Goal: Check status: Check status

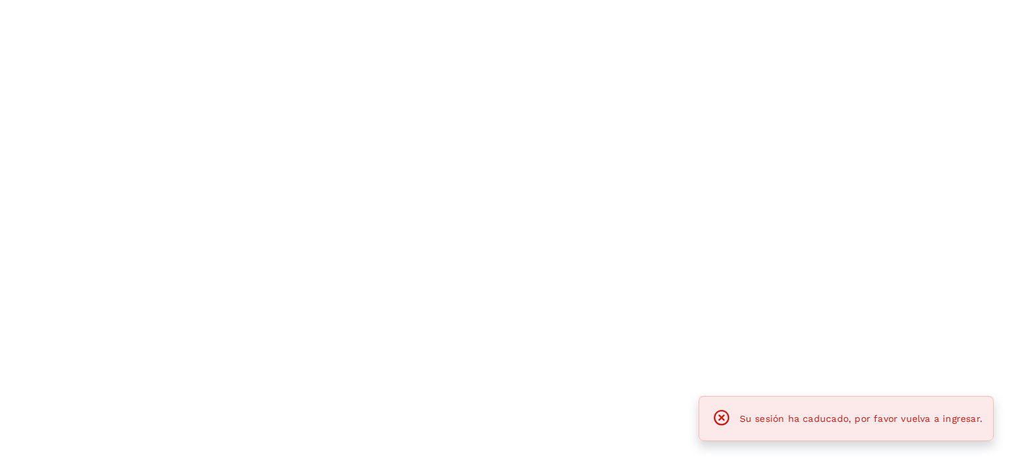
click at [403, 190] on div at bounding box center [509, 230] width 1019 height 461
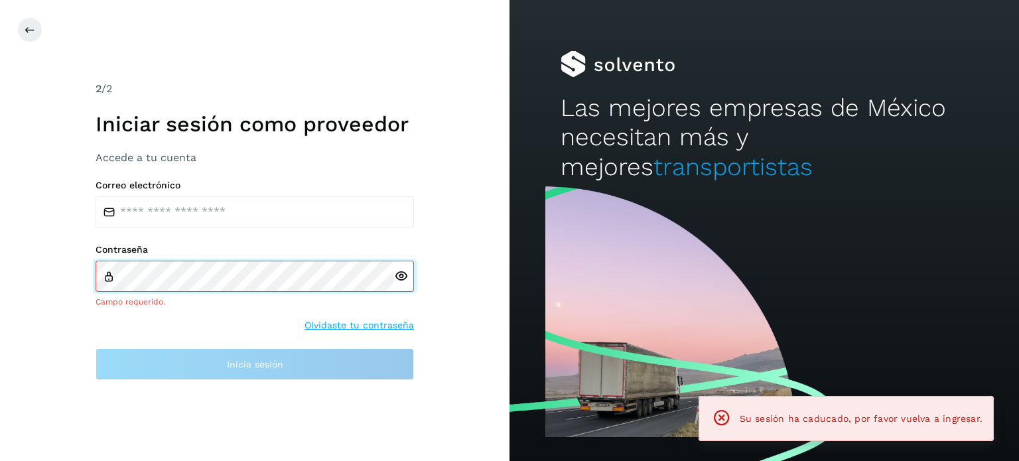
click at [322, 264] on div "Contraseña Campo requerido." at bounding box center [255, 276] width 319 height 64
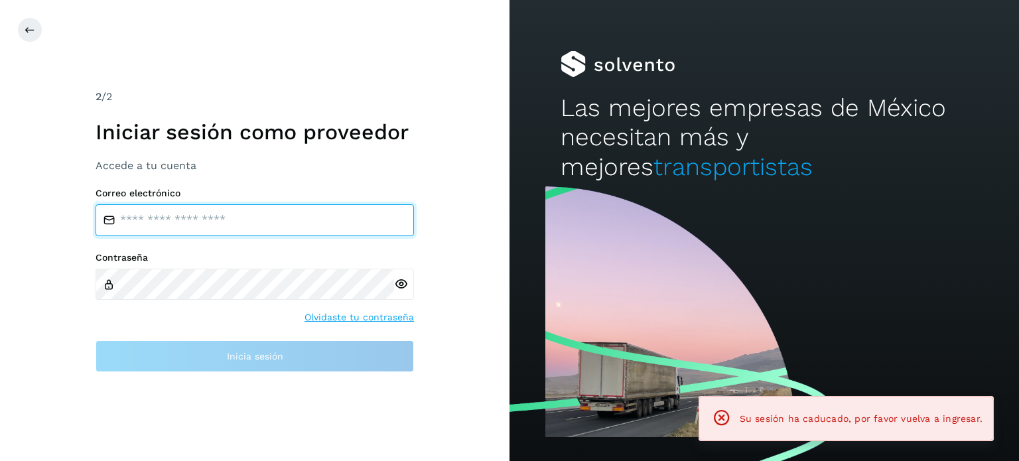
type input "**********"
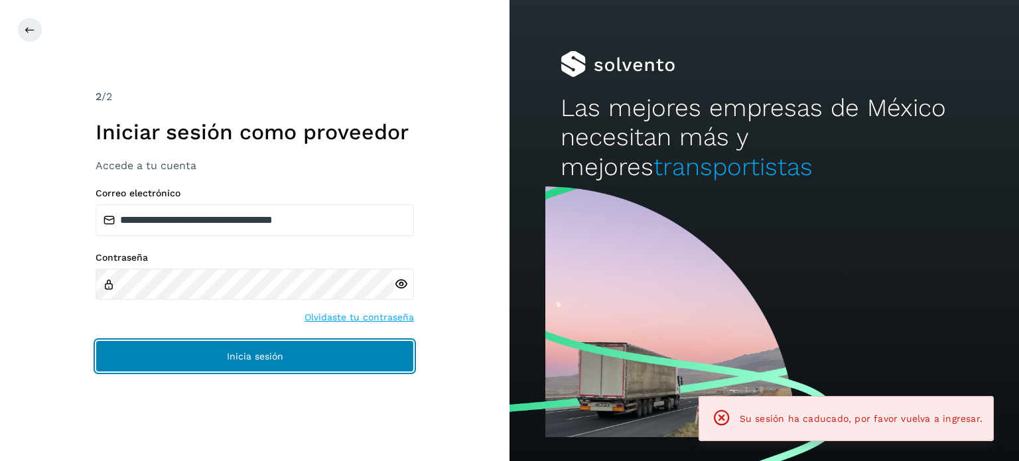
click at [239, 341] on button "Inicia sesión" at bounding box center [255, 356] width 319 height 32
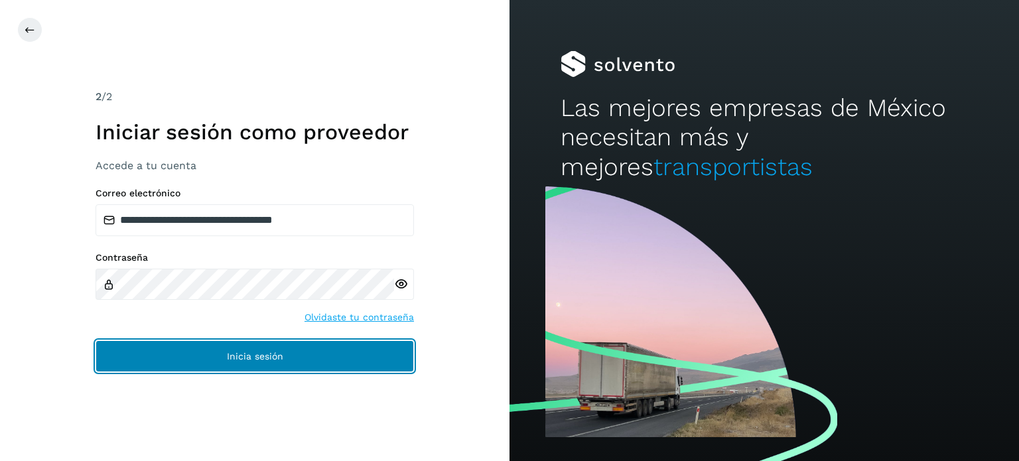
click at [228, 362] on button "Inicia sesión" at bounding box center [255, 356] width 319 height 32
click at [329, 356] on button "Inicia sesión" at bounding box center [255, 356] width 319 height 32
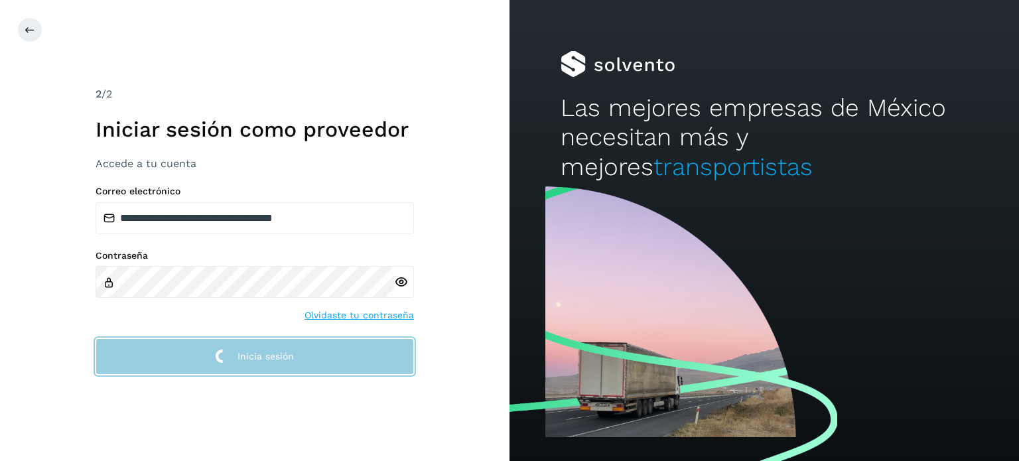
click at [329, 355] on button "Inicia sesión" at bounding box center [255, 356] width 319 height 36
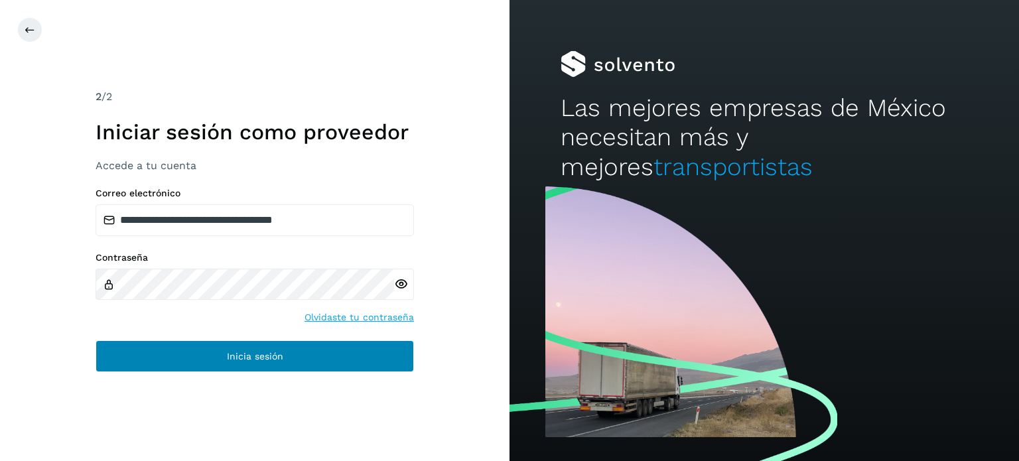
click at [329, 355] on button "Inicia sesión" at bounding box center [255, 356] width 319 height 32
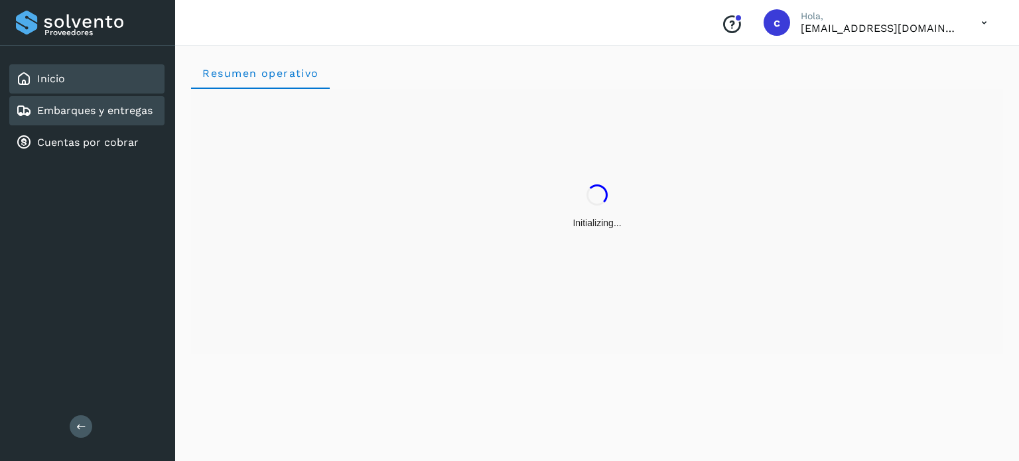
click at [139, 109] on link "Embarques y entregas" at bounding box center [94, 110] width 115 height 13
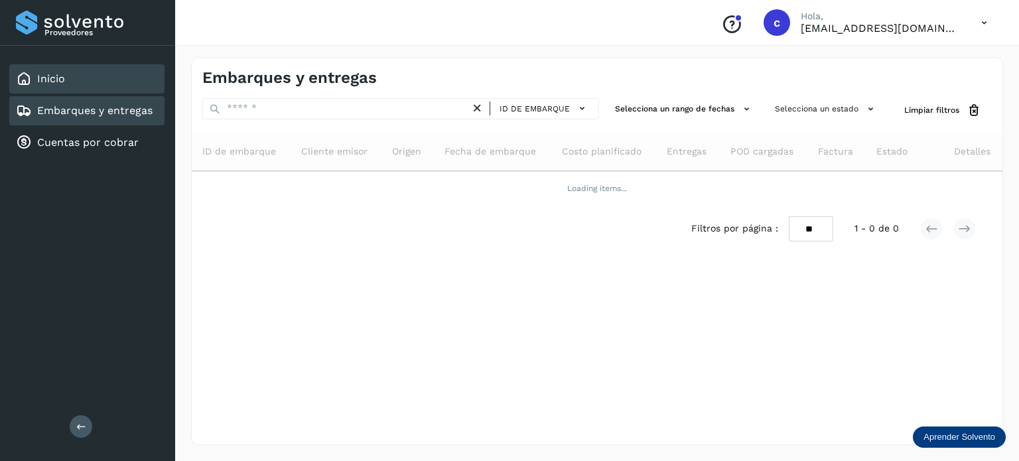
click at [74, 76] on div "Inicio" at bounding box center [86, 78] width 155 height 29
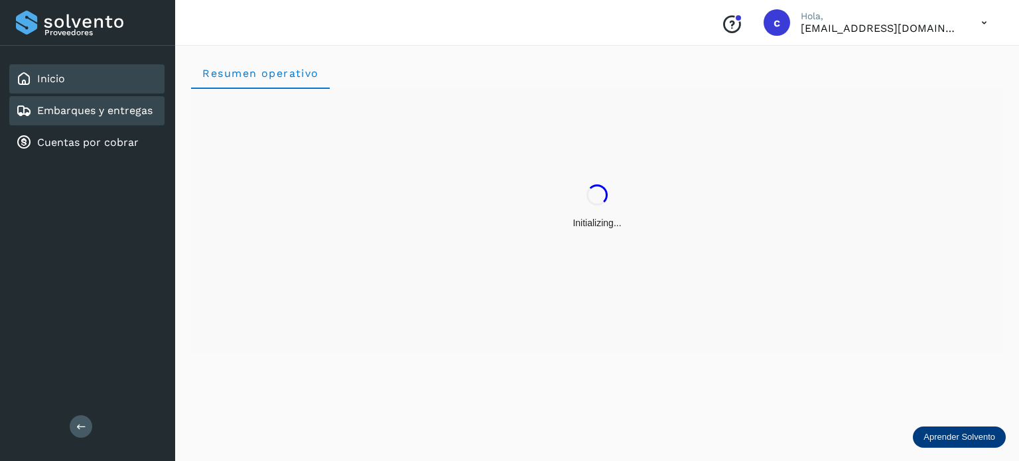
click at [107, 110] on link "Embarques y entregas" at bounding box center [94, 110] width 115 height 13
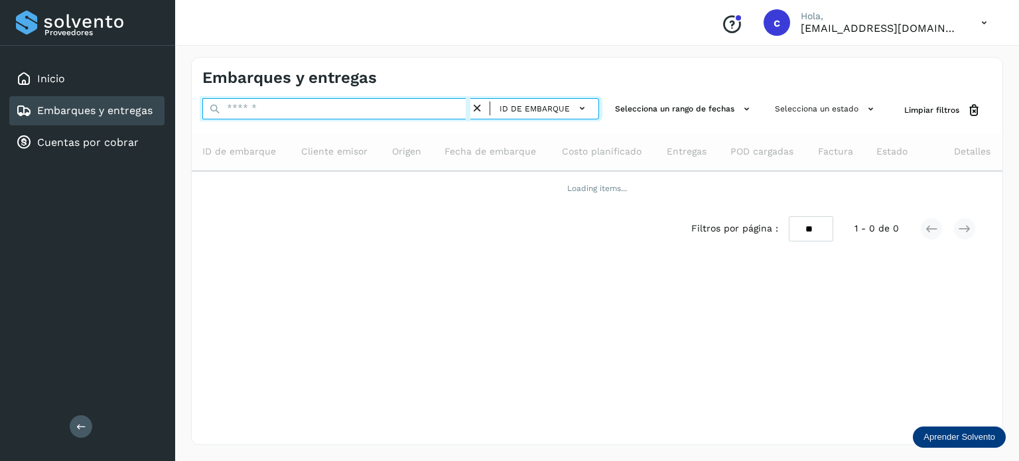
click at [232, 106] on input "text" at bounding box center [336, 108] width 268 height 21
type input "********"
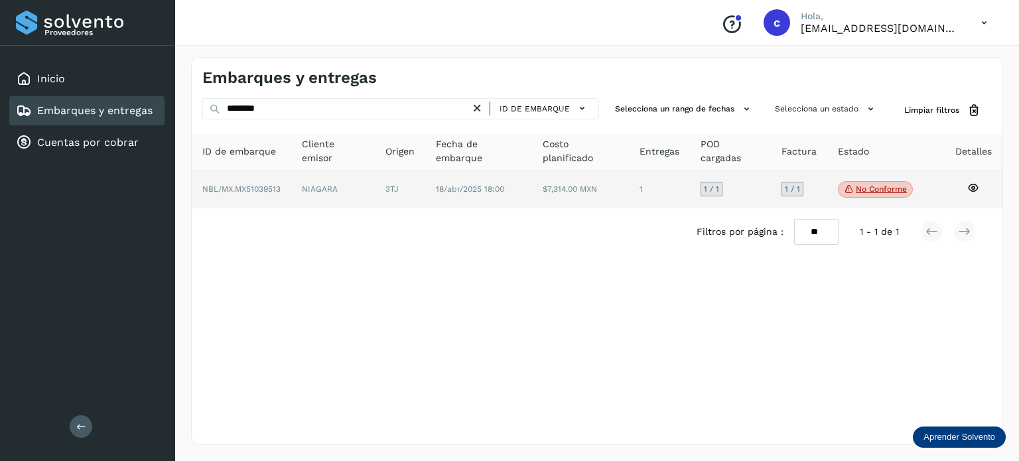
click at [894, 187] on p "No conforme" at bounding box center [881, 188] width 51 height 9
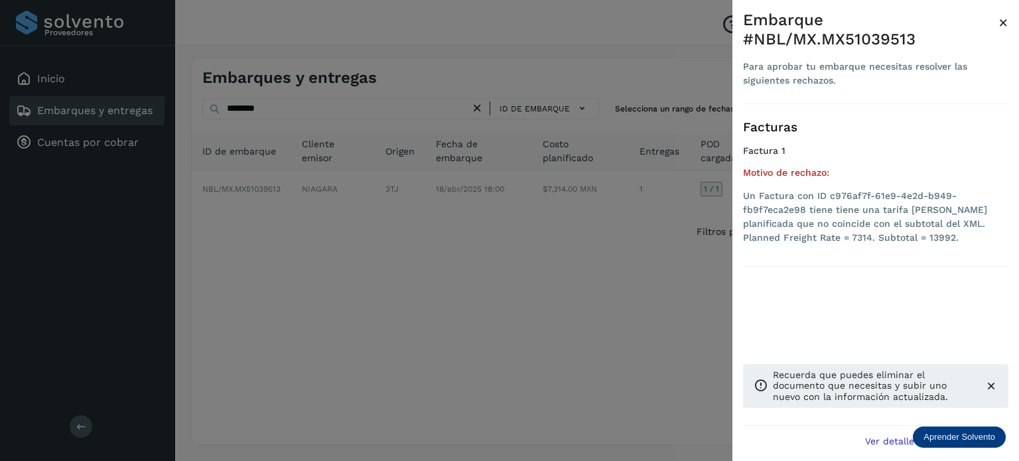
click at [583, 258] on div at bounding box center [509, 230] width 1019 height 461
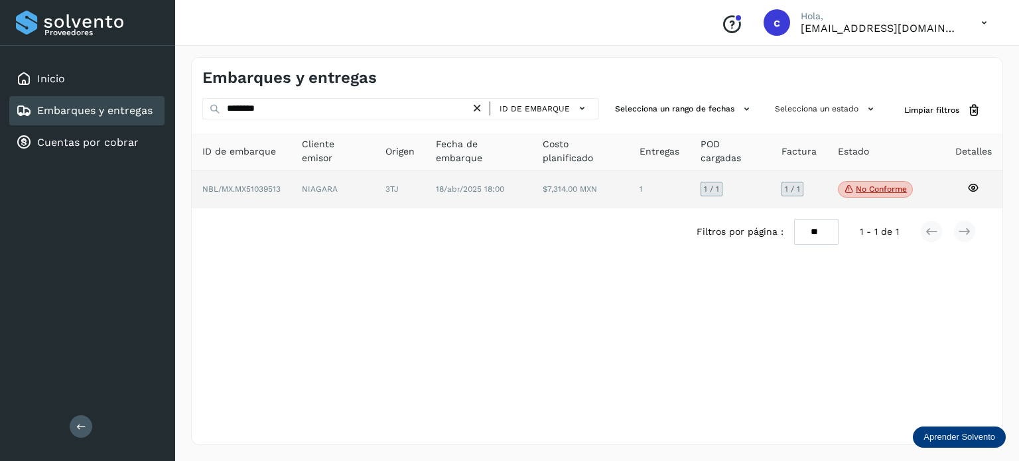
click at [972, 186] on icon at bounding box center [974, 188] width 12 height 12
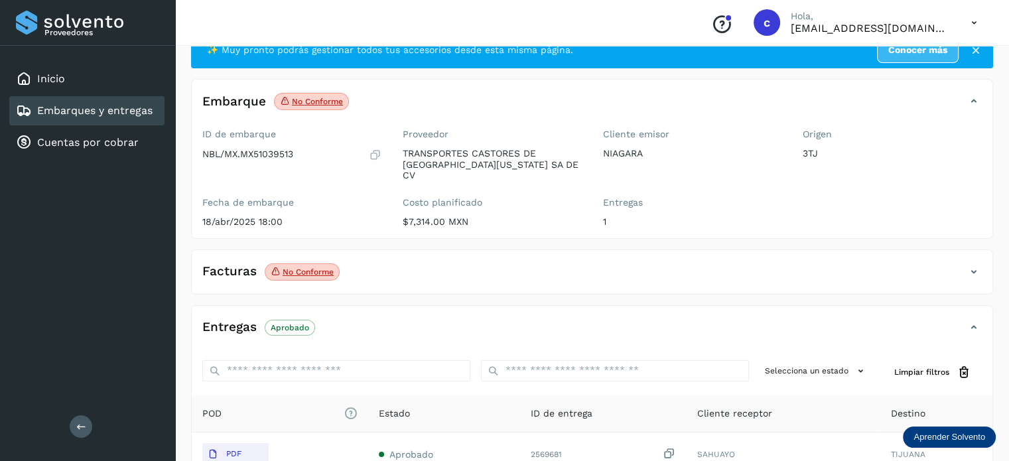
scroll to position [66, 0]
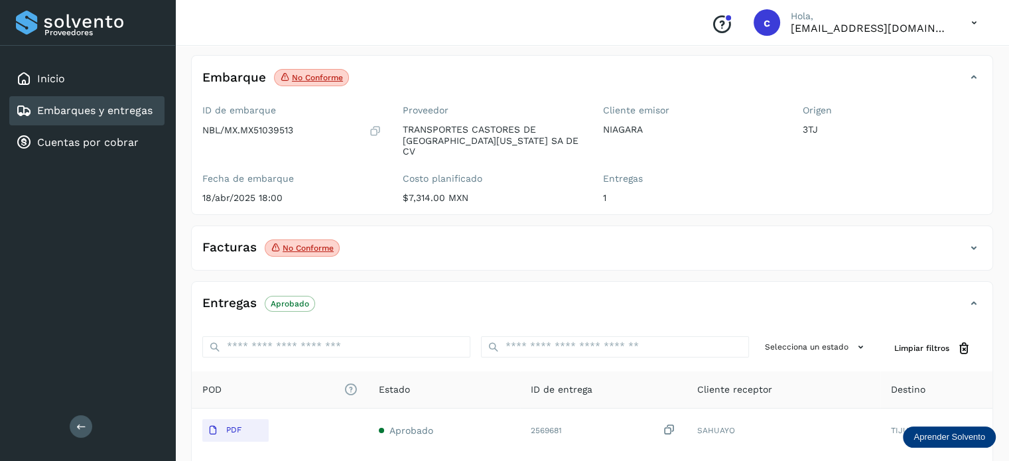
click at [308, 244] on p "No conforme" at bounding box center [308, 248] width 51 height 9
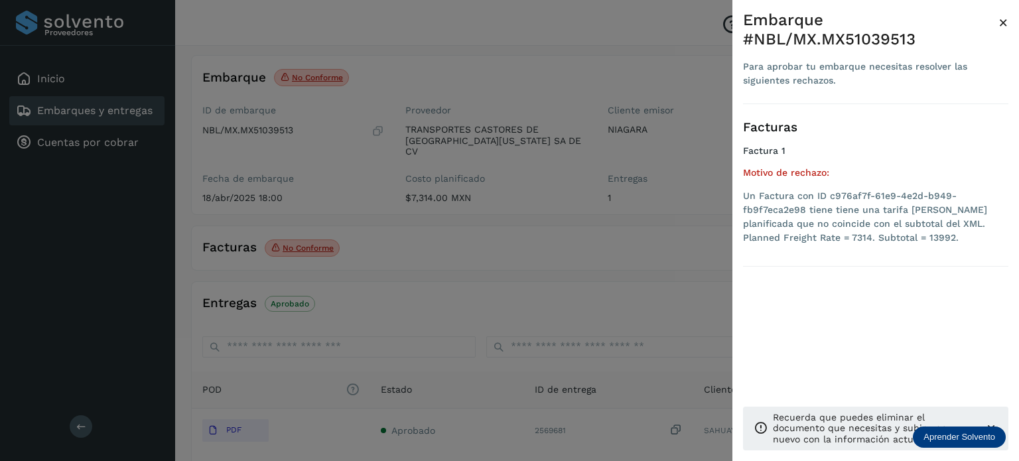
click at [310, 234] on div at bounding box center [509, 230] width 1019 height 461
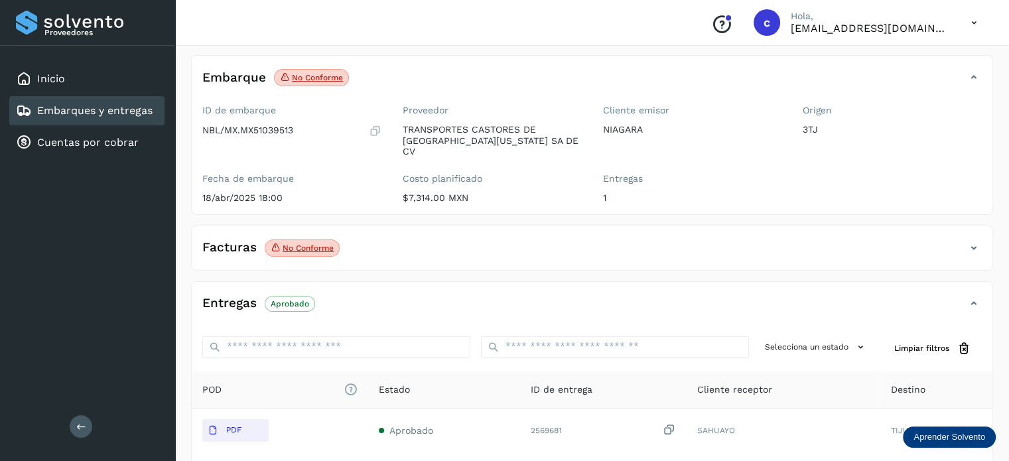
click at [441, 226] on div "Facturas No conforme Facturas Estado XML No conforme" at bounding box center [592, 248] width 802 height 45
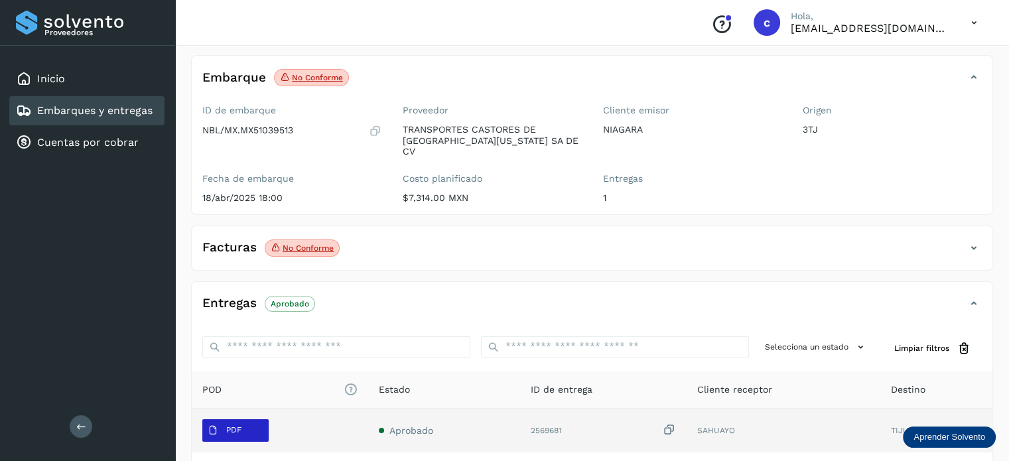
click at [227, 426] on span "PDF" at bounding box center [224, 430] width 44 height 21
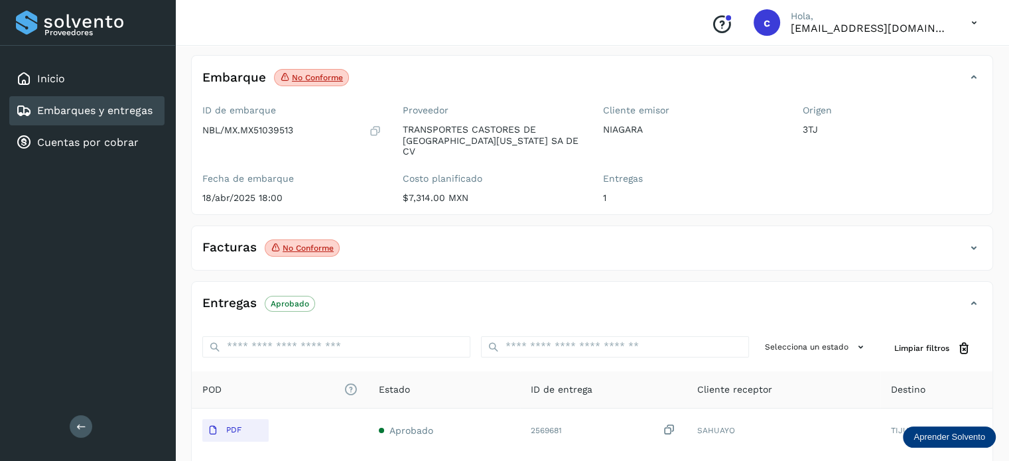
click at [444, 15] on div "Conoce nuestros beneficios c Hola, [EMAIL_ADDRESS][DOMAIN_NAME]" at bounding box center [592, 23] width 834 height 46
